Goal: Find specific page/section: Find specific page/section

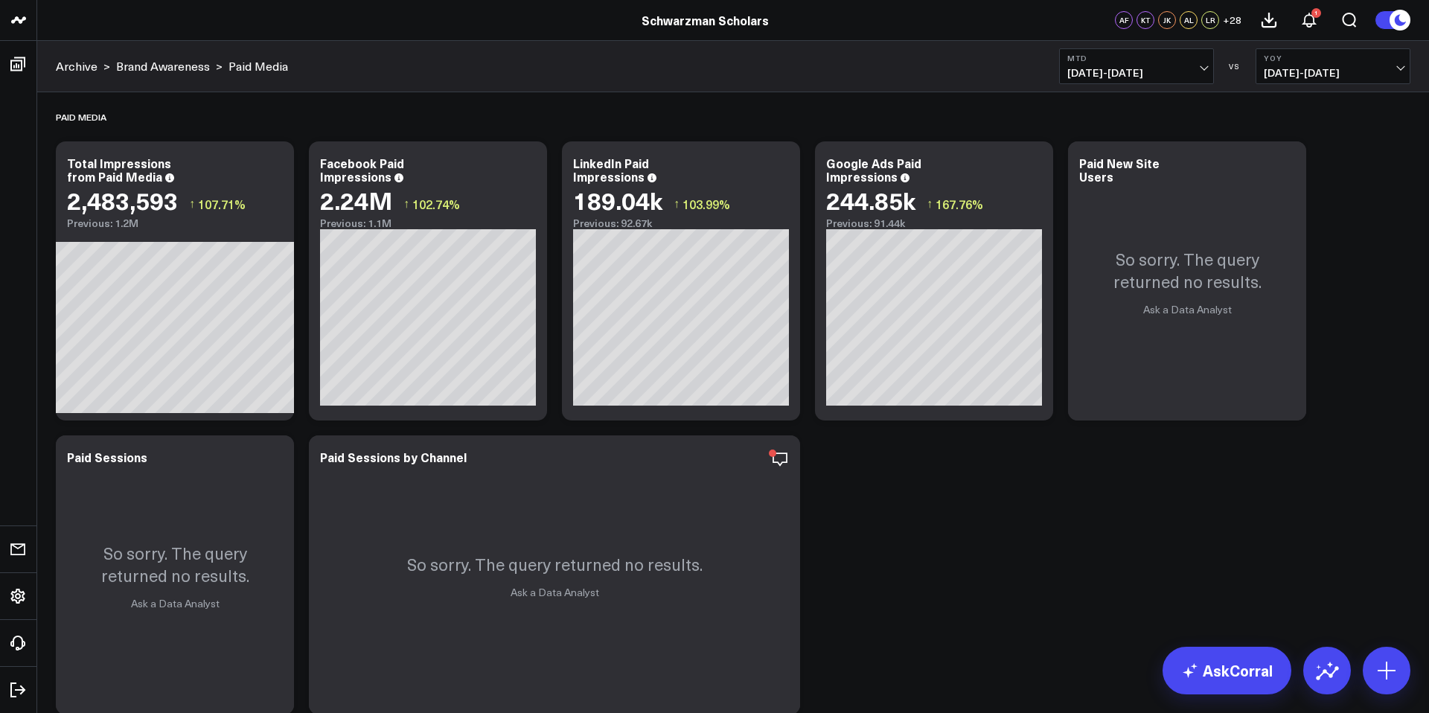
click at [1099, 80] on button "MTD [DATE] - [DATE]" at bounding box center [1136, 66] width 155 height 36
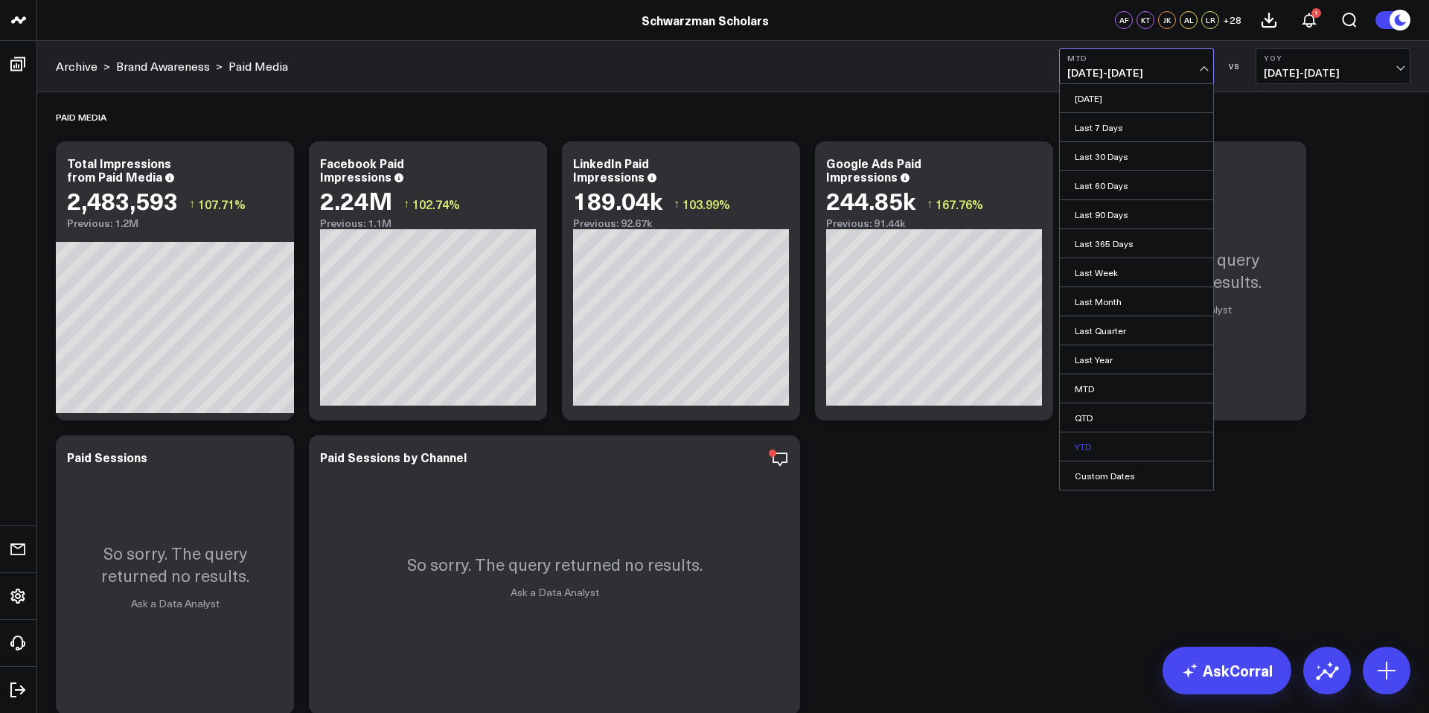
click at [1112, 444] on link "YTD" at bounding box center [1136, 446] width 153 height 28
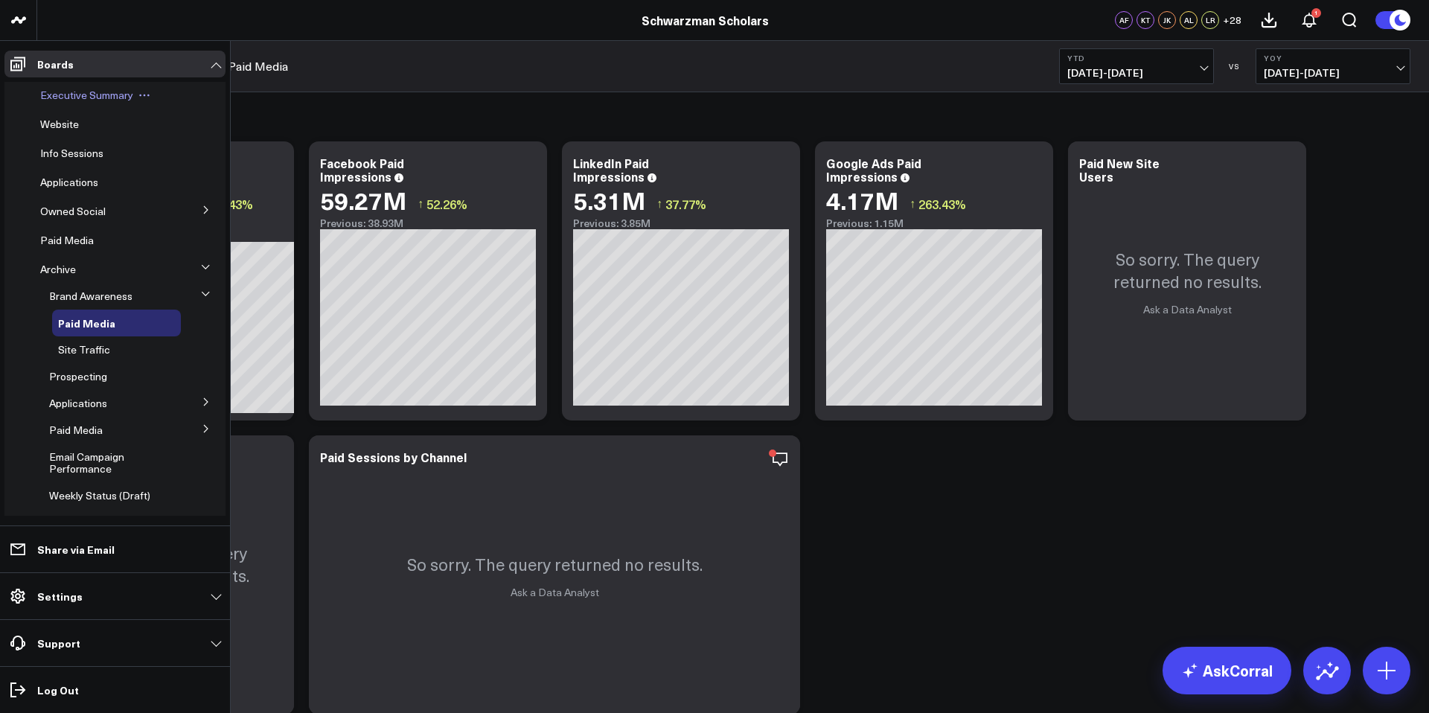
click at [66, 97] on span "Executive Summary" at bounding box center [86, 95] width 93 height 14
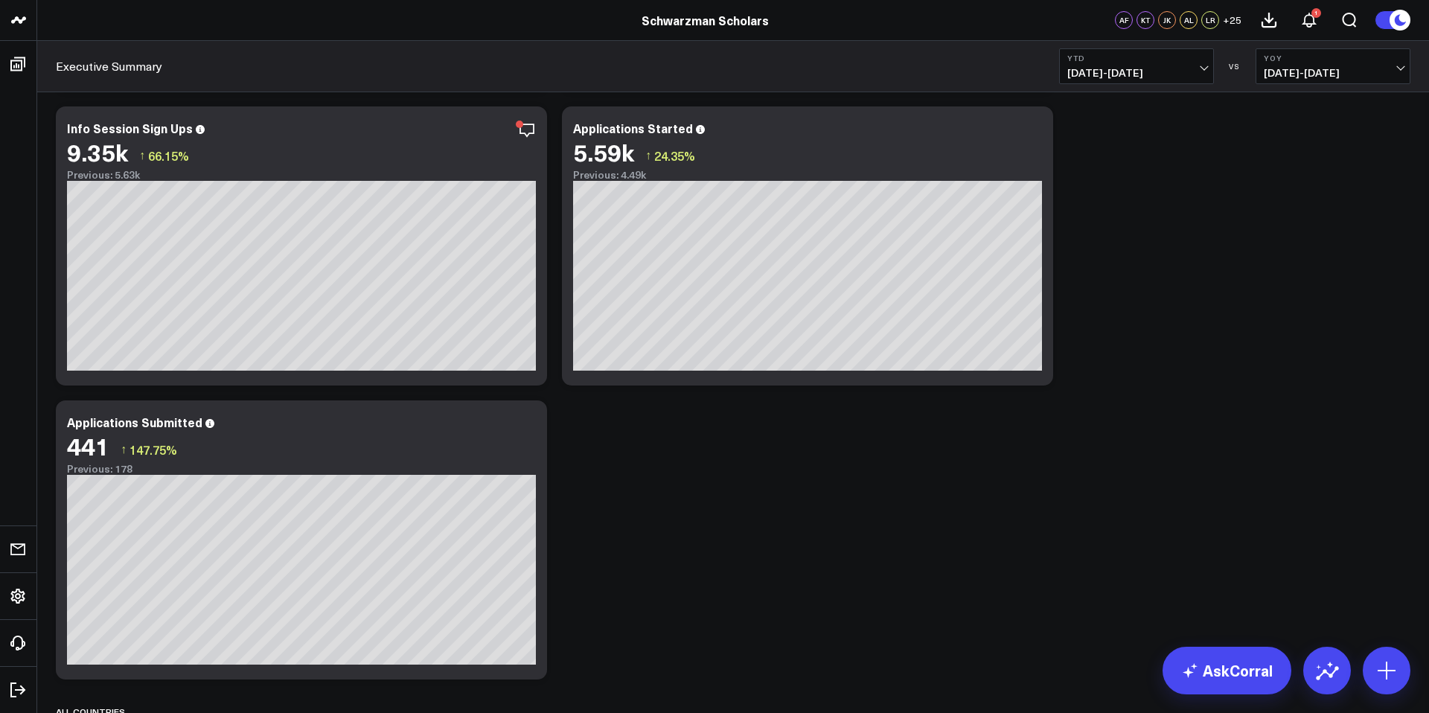
scroll to position [328, 0]
